Goal: Find specific page/section: Find specific page/section

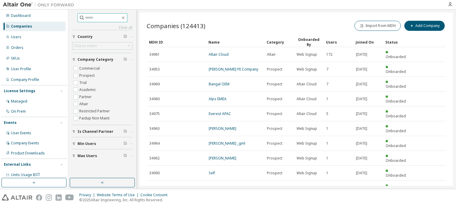
click at [85, 16] on input "text" at bounding box center [103, 18] width 36 height 6
type input "*****"
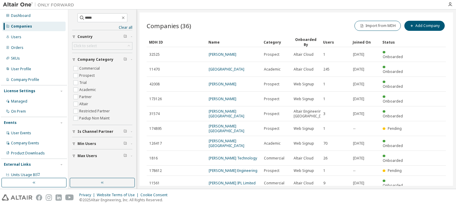
click at [428, 195] on icon "button" at bounding box center [430, 198] width 7 height 7
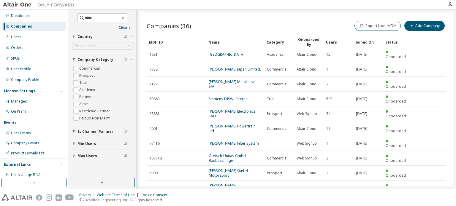
click at [428, 199] on icon "button" at bounding box center [430, 202] width 7 height 7
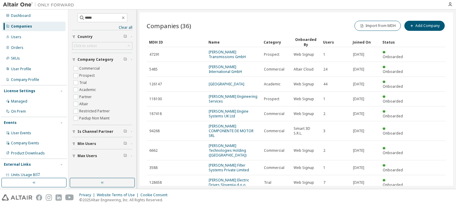
scroll to position [22, 0]
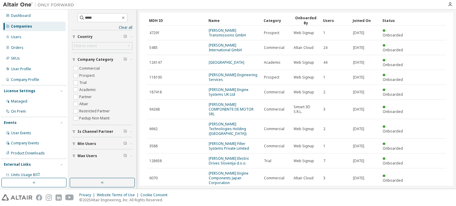
click at [430, 194] on icon "button" at bounding box center [431, 195] width 2 height 3
type input "*"
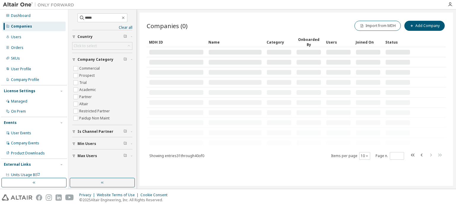
scroll to position [0, 0]
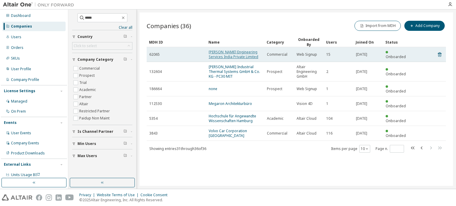
click at [239, 54] on link "[PERSON_NAME] Engineering Services India Private Limited" at bounding box center [234, 55] width 50 height 10
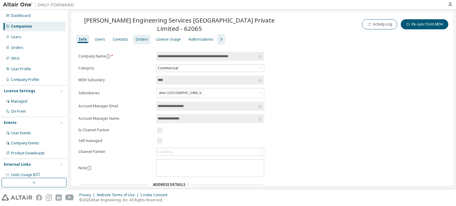
click at [146, 35] on div "Orders" at bounding box center [141, 40] width 17 height 10
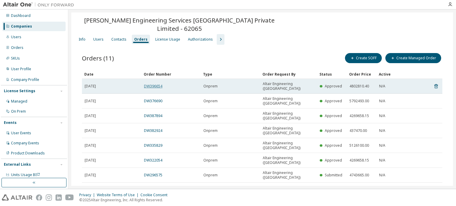
click at [151, 84] on link "DW396654" at bounding box center [153, 86] width 18 height 5
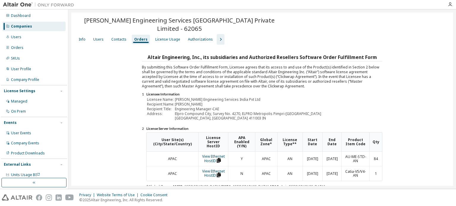
click at [48, 24] on div "Companies" at bounding box center [33, 27] width 63 height 10
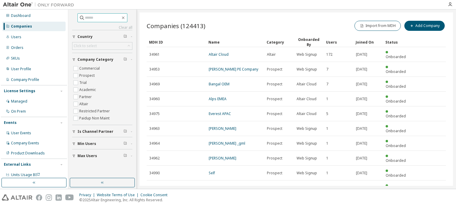
click at [94, 18] on input "text" at bounding box center [103, 18] width 36 height 6
type input "*********"
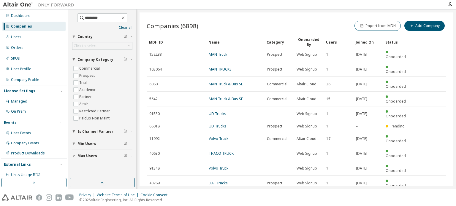
click at [431, 195] on icon "button" at bounding box center [430, 198] width 7 height 7
type input "*"
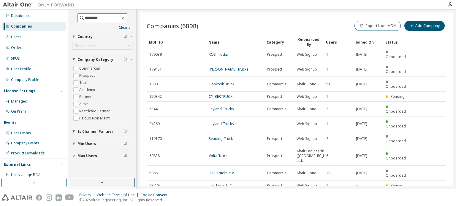
click at [95, 18] on input "*********" at bounding box center [103, 18] width 36 height 6
click at [124, 17] on icon "button" at bounding box center [123, 18] width 3 height 3
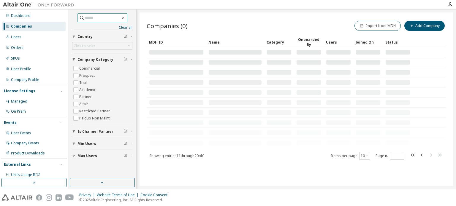
click at [119, 20] on input "text" at bounding box center [103, 18] width 36 height 6
type input "*****"
type input "*"
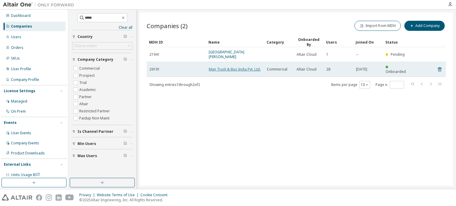
click at [238, 67] on link "Man Truck & Bus India Pvt. Ltd." at bounding box center [235, 69] width 52 height 5
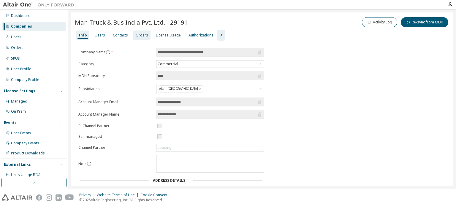
click at [141, 36] on div "Orders" at bounding box center [142, 35] width 12 height 5
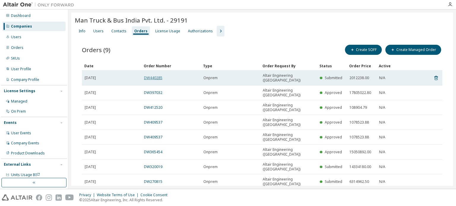
click at [153, 77] on link "DW440285" at bounding box center [153, 77] width 18 height 5
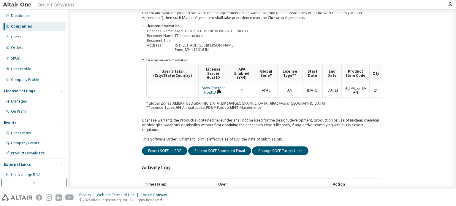
scroll to position [89, 0]
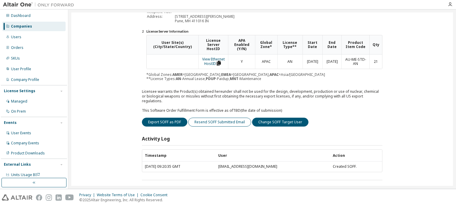
click at [208, 119] on button "Resend SOFF Submitted Email" at bounding box center [219, 122] width 63 height 9
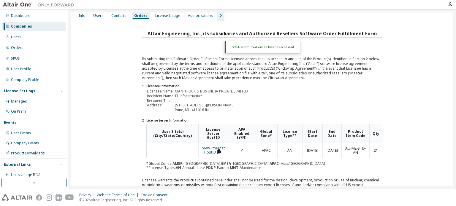
scroll to position [0, 0]
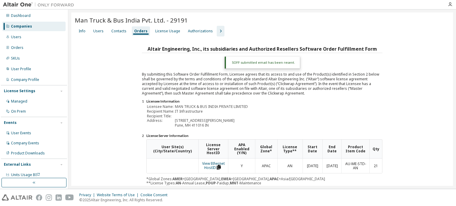
click at [37, 27] on div "Companies" at bounding box center [33, 27] width 63 height 10
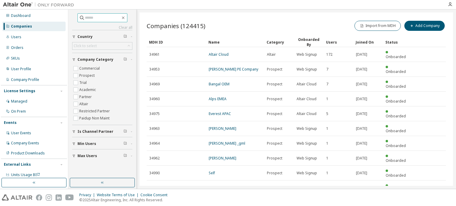
click at [89, 21] on span at bounding box center [103, 17] width 50 height 9
click at [90, 19] on input "text" at bounding box center [103, 18] width 36 height 6
paste input "********"
type input "********"
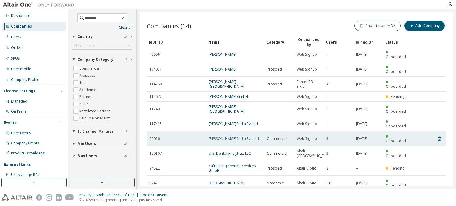
click at [240, 136] on link "[PERSON_NAME] India Pvt. Ltd." at bounding box center [234, 138] width 51 height 5
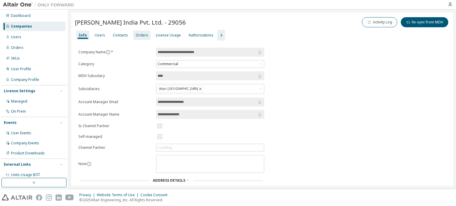
click at [138, 36] on div "Orders" at bounding box center [142, 35] width 12 height 5
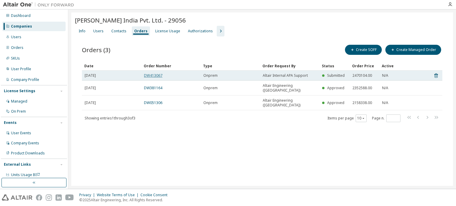
click at [157, 74] on link "DW413067" at bounding box center [153, 75] width 18 height 5
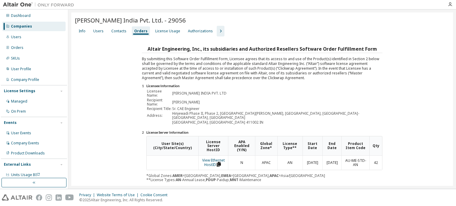
scroll to position [89, 0]
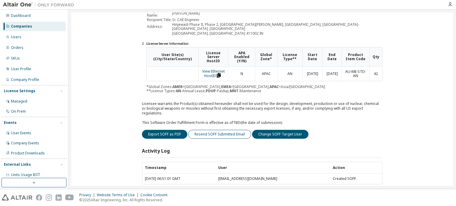
click at [216, 130] on button "Resend SOFF Submitted Email" at bounding box center [219, 134] width 63 height 9
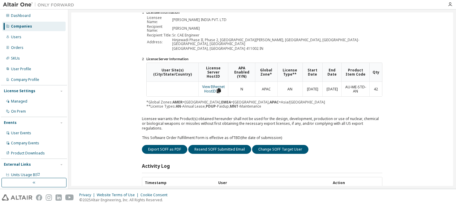
scroll to position [105, 0]
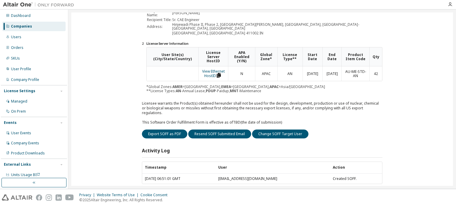
click at [36, 29] on div "Companies" at bounding box center [33, 27] width 63 height 10
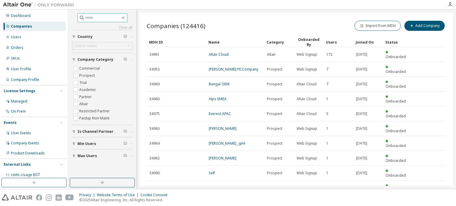
click at [100, 17] on input "text" at bounding box center [103, 18] width 36 height 6
type input "******"
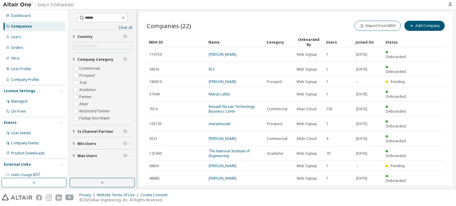
click at [431, 192] on icon "button" at bounding box center [431, 193] width 2 height 3
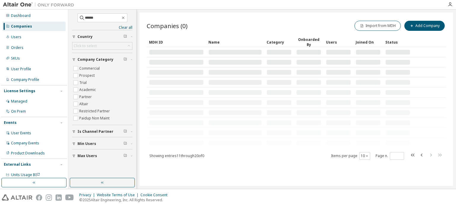
type input "*"
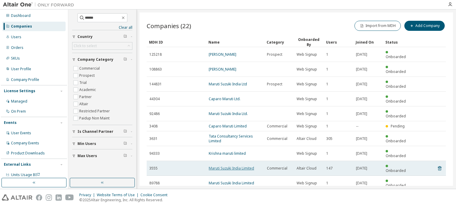
click at [232, 166] on link "Maruti Suzuki India Limited" at bounding box center [231, 168] width 45 height 5
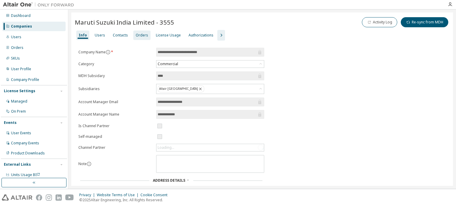
click at [136, 35] on div "Orders" at bounding box center [142, 35] width 12 height 5
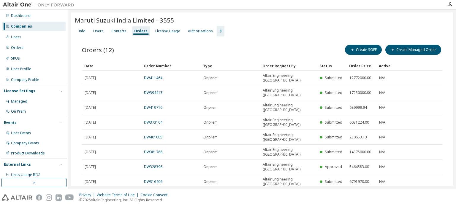
click at [28, 25] on div "Companies" at bounding box center [21, 26] width 21 height 5
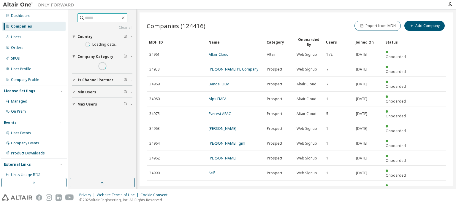
click at [91, 20] on input "text" at bounding box center [103, 18] width 36 height 6
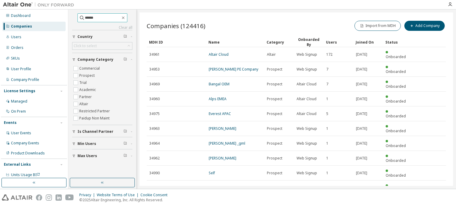
type input "******"
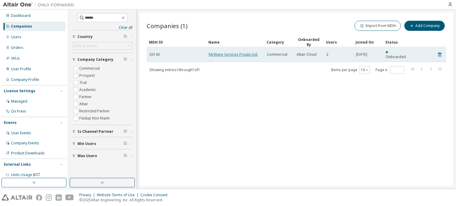
click at [243, 52] on link "McWane Services Private Ltd." at bounding box center [233, 54] width 49 height 5
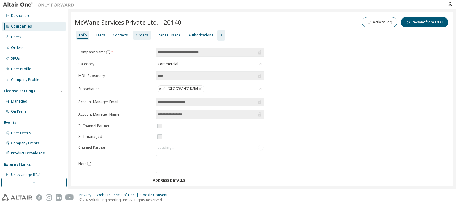
click at [139, 36] on div "Orders" at bounding box center [142, 35] width 12 height 5
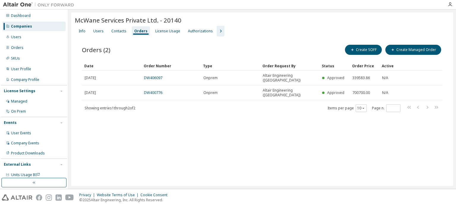
click at [42, 25] on div "Companies" at bounding box center [33, 27] width 63 height 10
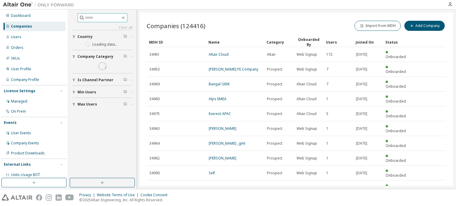
click at [111, 18] on input "text" at bounding box center [103, 18] width 36 height 6
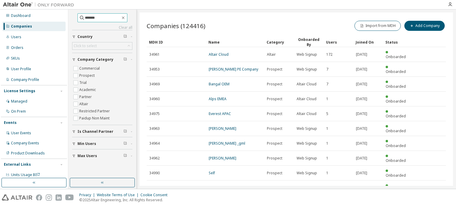
type input "*******"
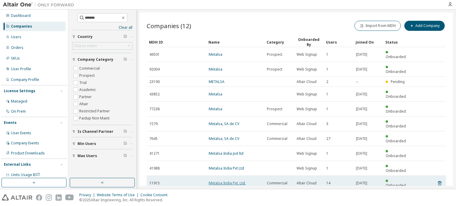
click at [226, 181] on link "Metalsa India Pvt. Ltd." at bounding box center [227, 183] width 37 height 5
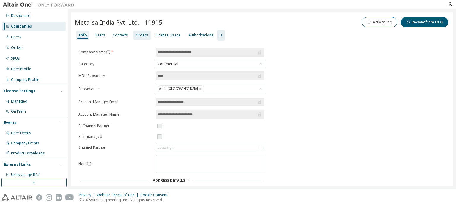
click at [139, 34] on div "Orders" at bounding box center [142, 35] width 12 height 5
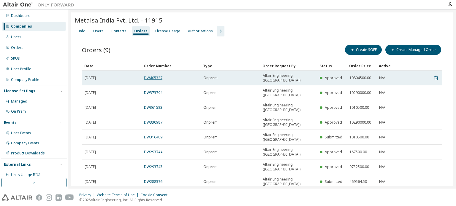
click at [157, 75] on link "DW405327" at bounding box center [153, 77] width 18 height 5
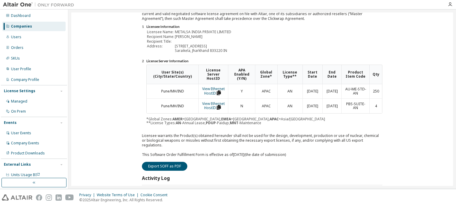
scroll to position [110, 0]
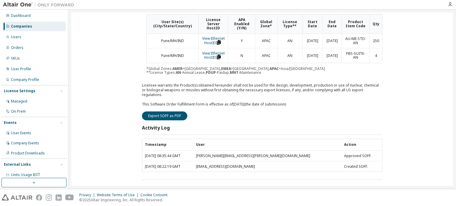
click at [26, 27] on div "Companies" at bounding box center [21, 26] width 21 height 5
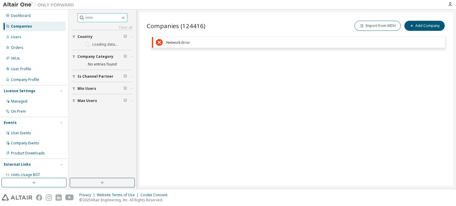
click at [95, 17] on input "text" at bounding box center [103, 18] width 36 height 6
type input "*****"
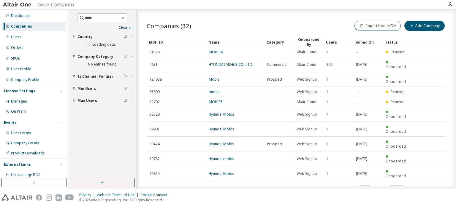
click at [431, 187] on icon "button" at bounding box center [431, 188] width 2 height 3
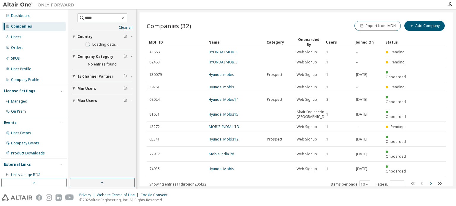
click at [431, 180] on icon "button" at bounding box center [430, 183] width 7 height 7
type input "*"
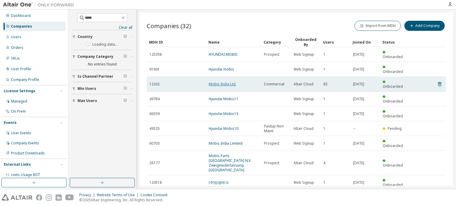
click at [218, 82] on link "Mobis India Ltd." at bounding box center [223, 84] width 28 height 5
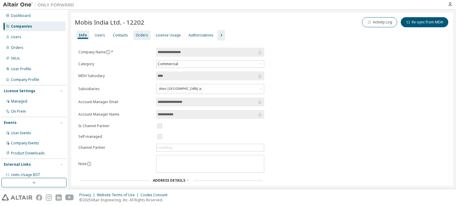
click at [137, 36] on div "Orders" at bounding box center [142, 35] width 12 height 5
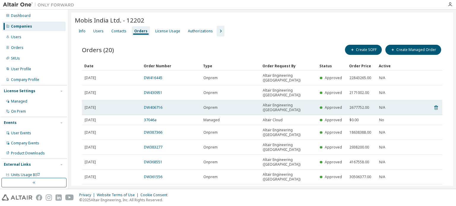
click at [96, 105] on span "[DATE]" at bounding box center [90, 107] width 11 height 5
click at [164, 105] on div "DW406716" at bounding box center [171, 107] width 54 height 5
click at [159, 105] on link "DW406716" at bounding box center [153, 107] width 18 height 5
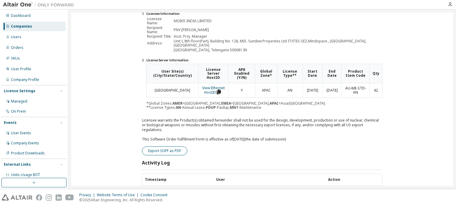
scroll to position [103, 0]
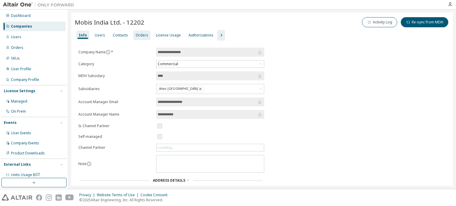
click at [138, 35] on div "Orders" at bounding box center [142, 35] width 12 height 5
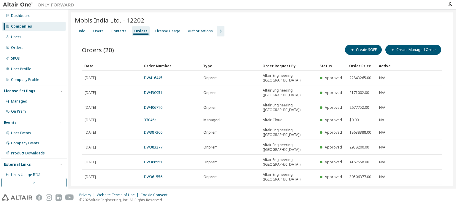
click at [150, 90] on link "DW430951" at bounding box center [153, 92] width 18 height 5
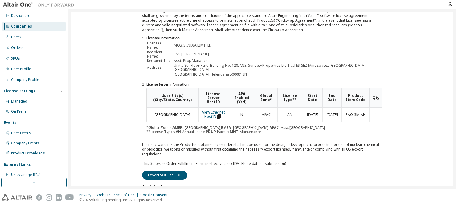
scroll to position [103, 0]
